Goal: Check status: Check status

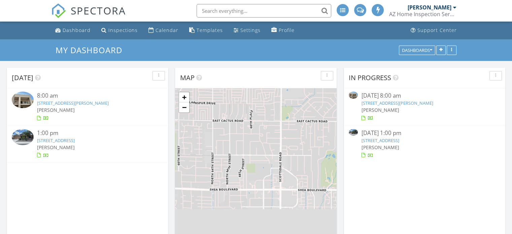
scroll to position [3, 3]
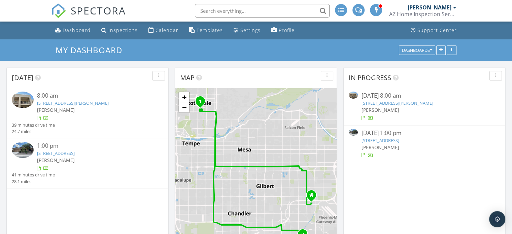
click at [373, 103] on link "7474 E Earll Dr 311, Scottsdale, AZ 85251" at bounding box center [397, 103] width 72 height 6
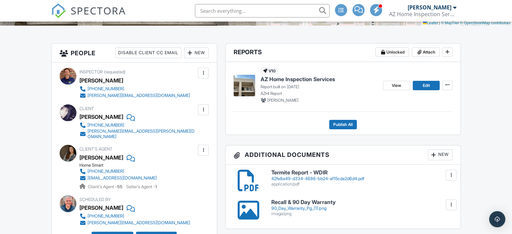
scroll to position [168, 0]
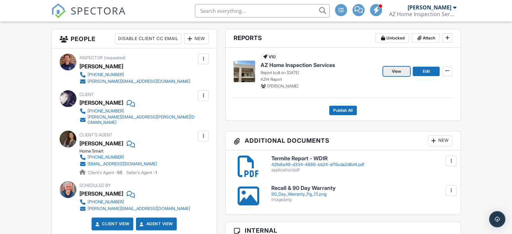
click at [391, 72] on link "View" at bounding box center [396, 71] width 27 height 9
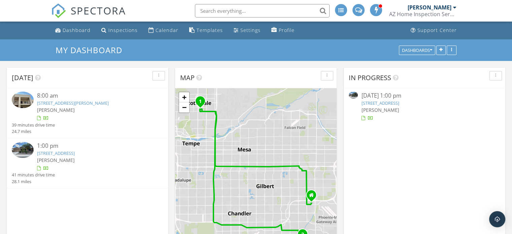
click at [395, 102] on link "3567 E Chestnut Ln, Gilbert, AZ 85298" at bounding box center [380, 103] width 38 height 6
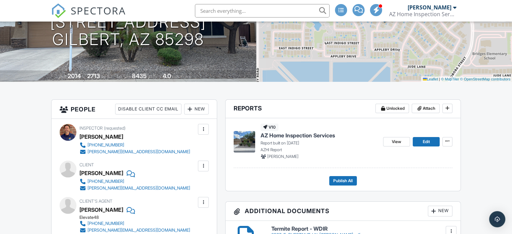
scroll to position [101, 0]
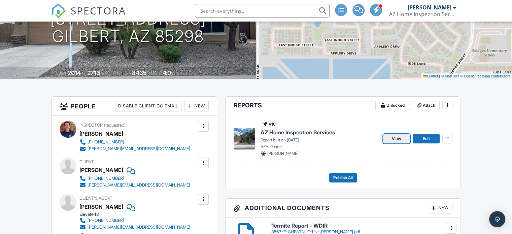
click at [387, 140] on link "View" at bounding box center [396, 138] width 27 height 9
